Goal: Understand process/instructions: Learn how to perform a task or action

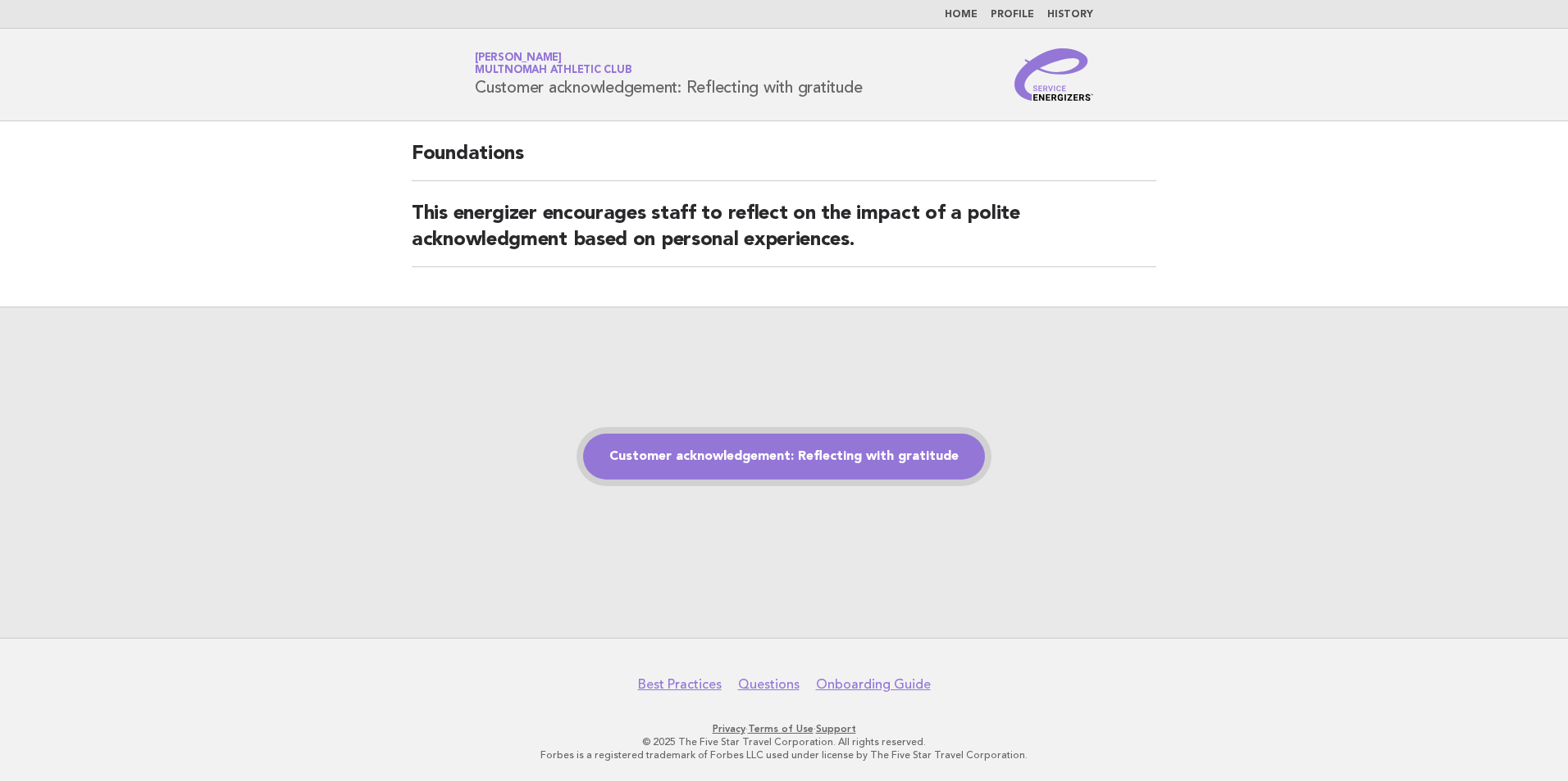
click at [699, 469] on link "Customer acknowledgement: Reflecting with gratitude" at bounding box center [784, 456] width 402 height 46
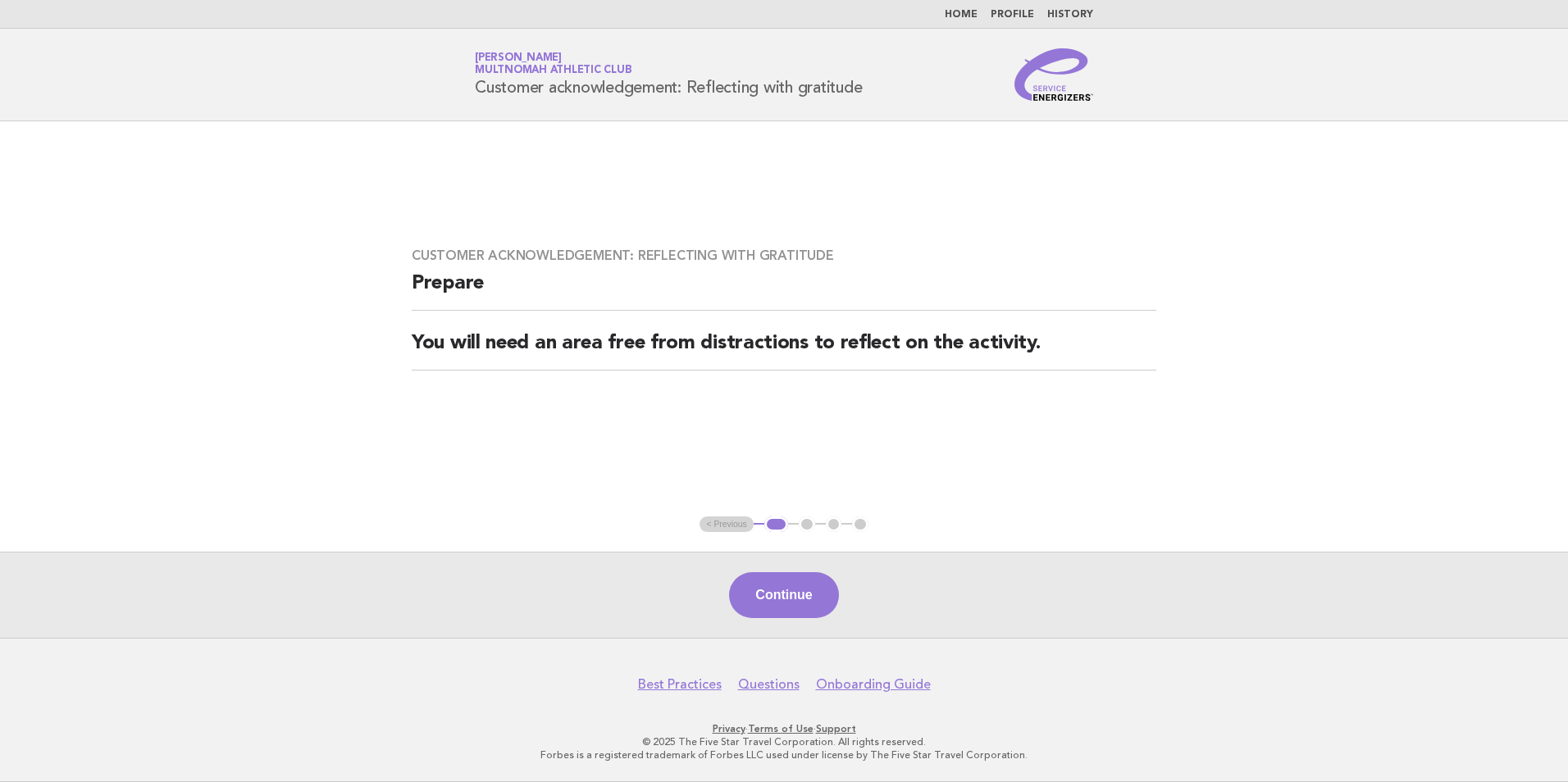
drag, startPoint x: 817, startPoint y: 619, endPoint x: 818, endPoint y: 596, distance: 23.0
click at [817, 618] on div "Continue" at bounding box center [784, 595] width 1568 height 86
click at [818, 595] on button "Continue" at bounding box center [783, 595] width 109 height 46
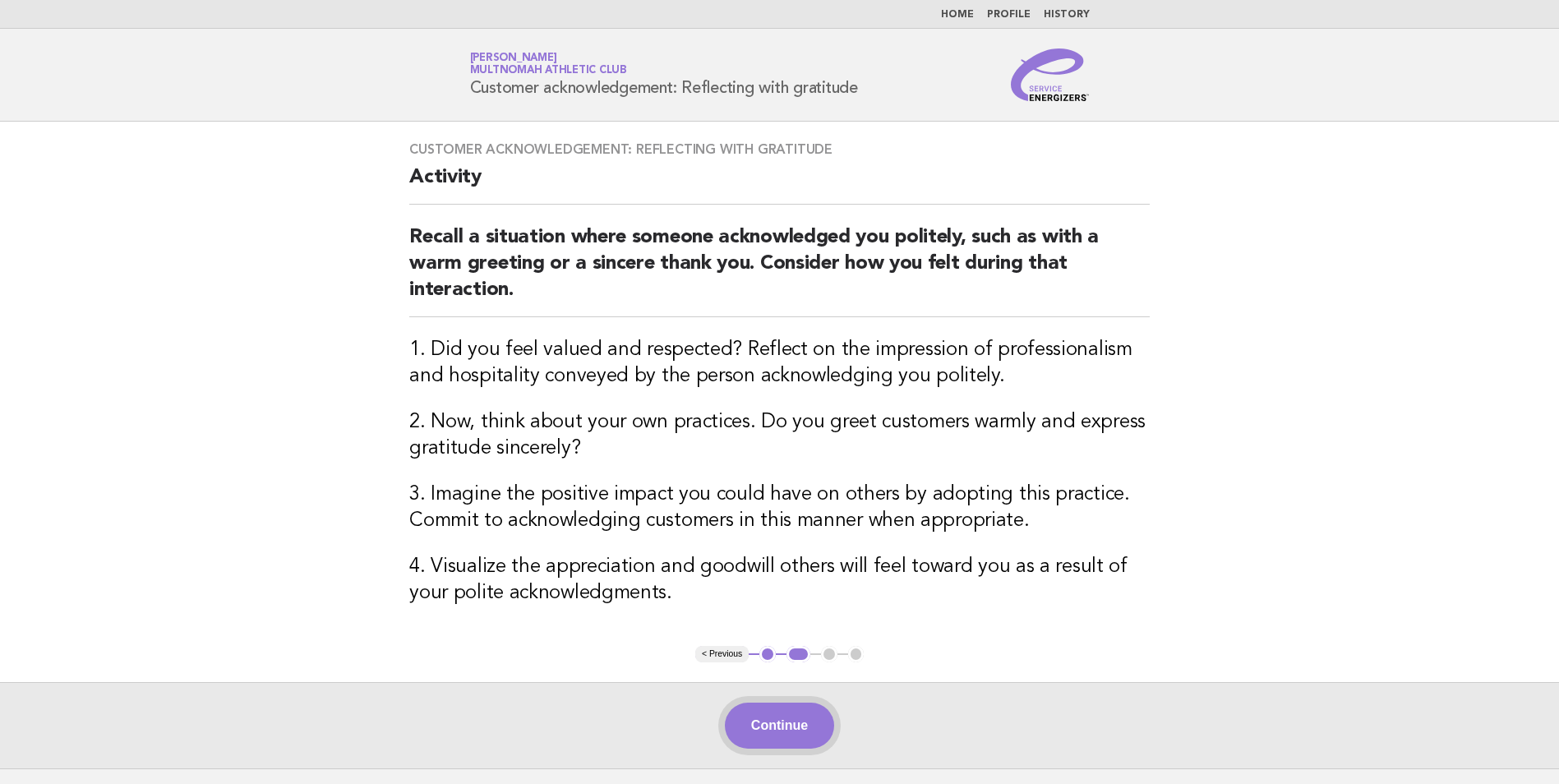
click at [797, 729] on button "Continue" at bounding box center [779, 725] width 109 height 46
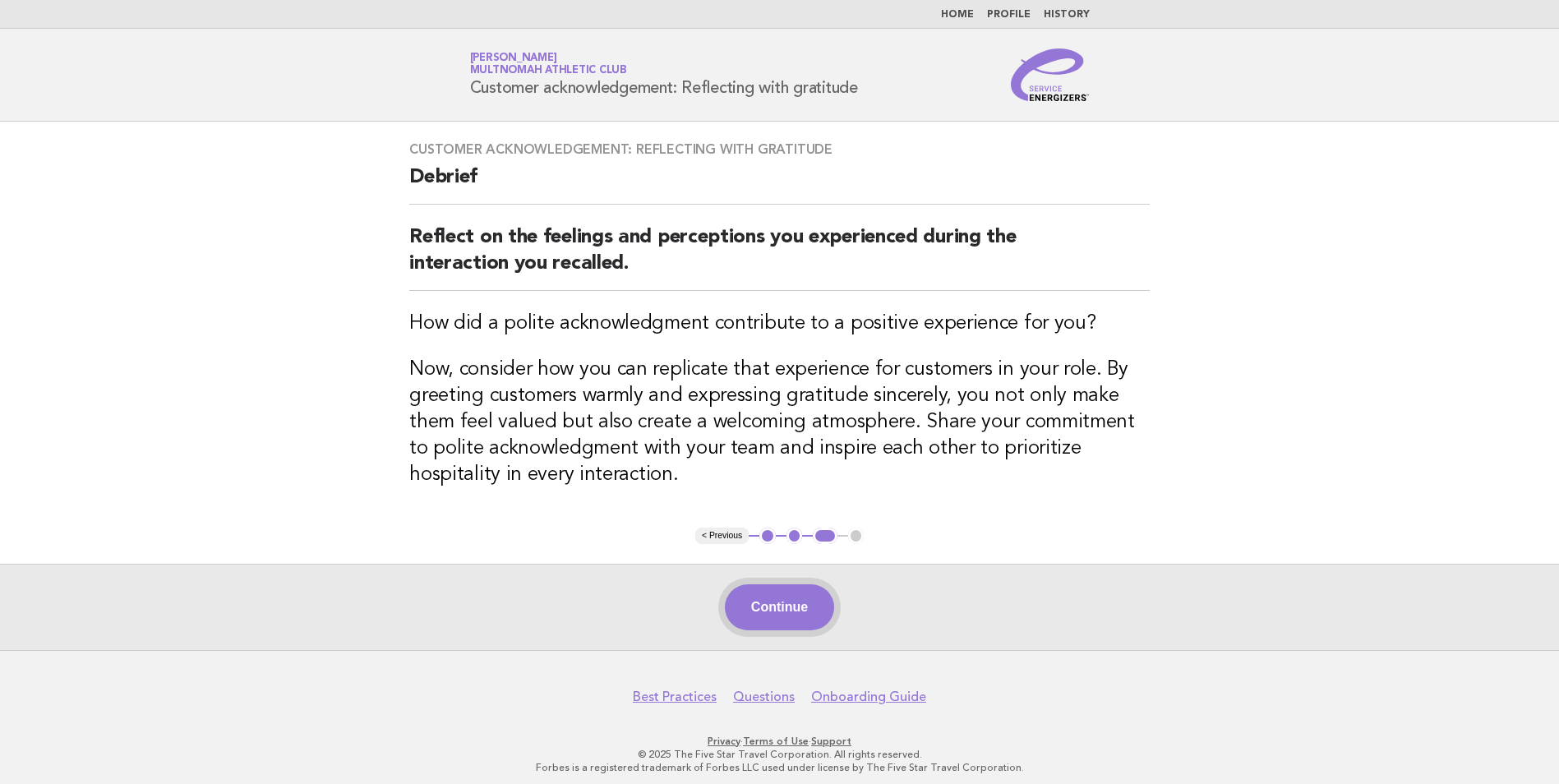
click at [803, 615] on button "Continue" at bounding box center [779, 607] width 109 height 46
